Goal: Find contact information: Obtain details needed to contact an individual or organization

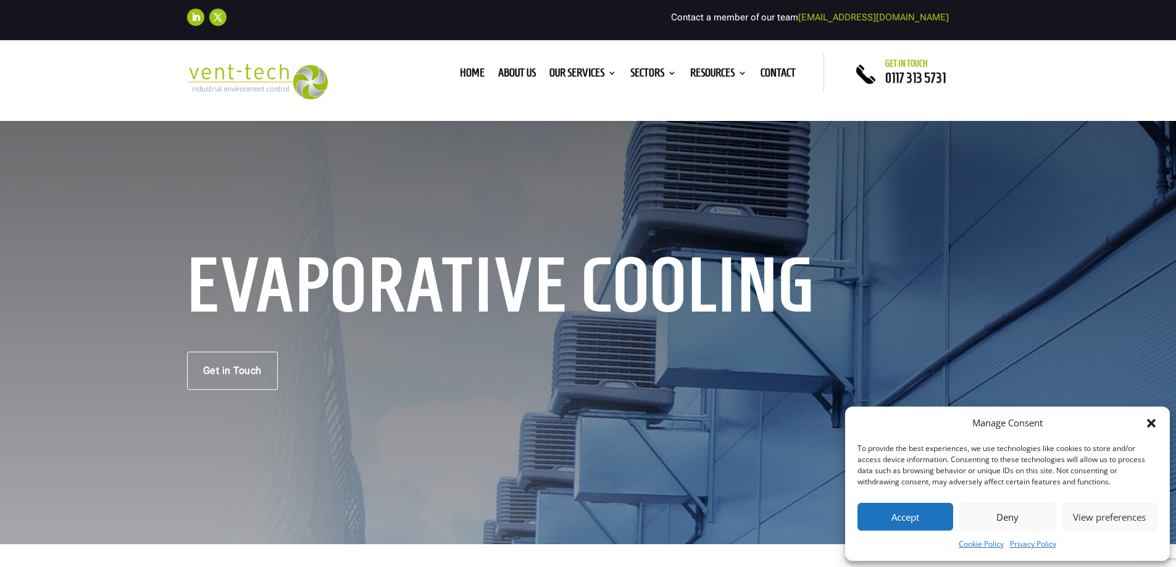
click at [599, 329] on div "Evaporative Cooling Get in Touch" at bounding box center [588, 324] width 802 height 131
click at [576, 255] on div "Evaporative Cooling Get in Touch" at bounding box center [588, 324] width 1176 height 439
click at [267, 352] on link "Get in Touch" at bounding box center [232, 371] width 91 height 38
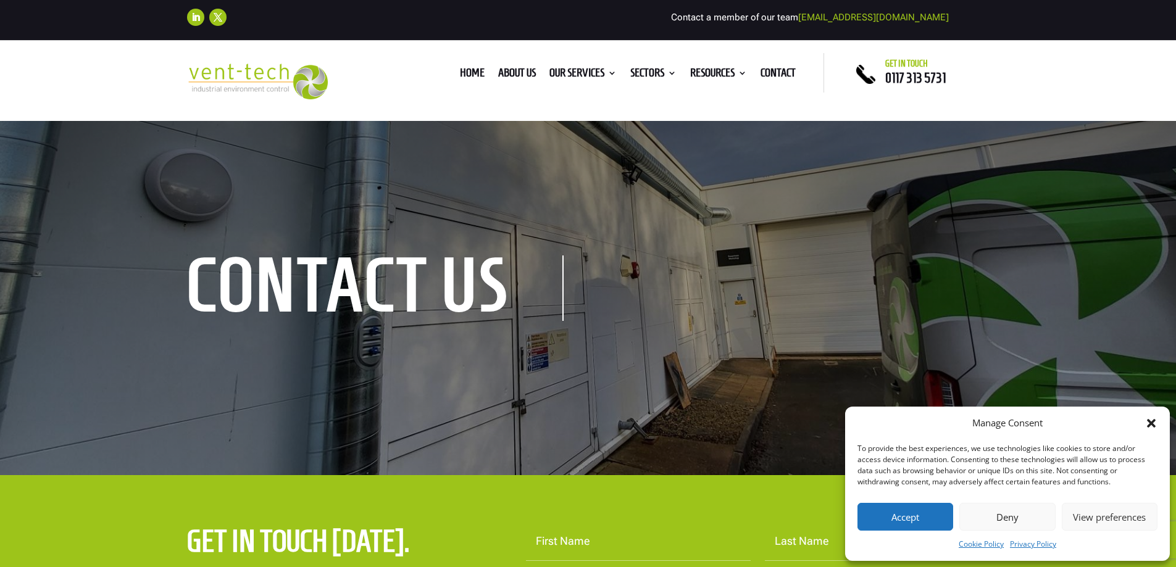
click at [24, 135] on div "contact us" at bounding box center [588, 290] width 1176 height 370
click at [575, 134] on div "contact us" at bounding box center [588, 290] width 1176 height 370
click at [435, 365] on div "contact us" at bounding box center [588, 290] width 1176 height 370
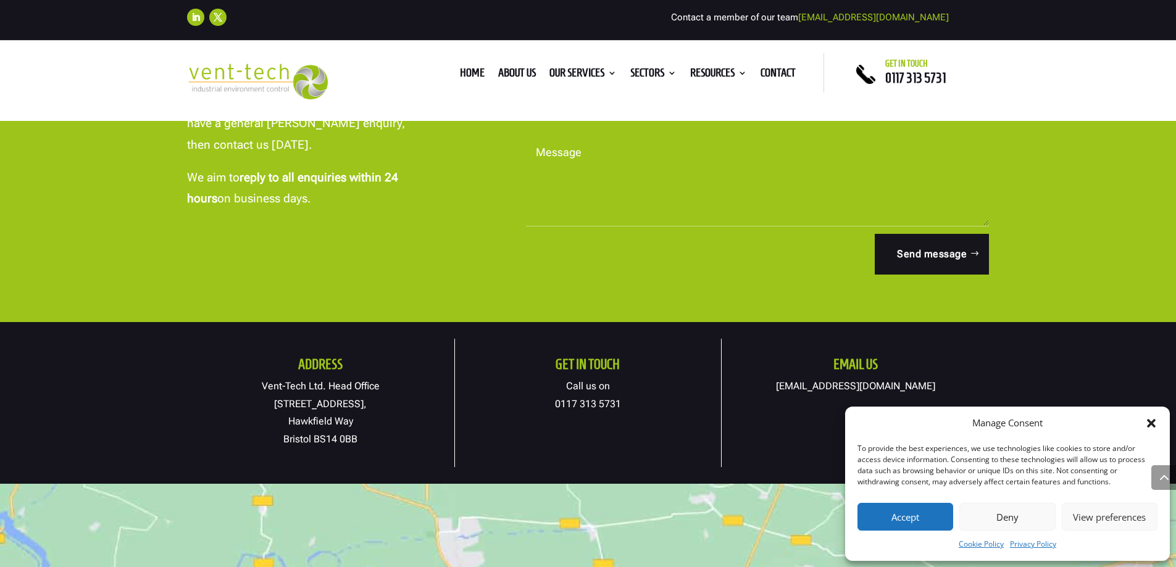
scroll to position [555, 0]
